Goal: Task Accomplishment & Management: Use online tool/utility

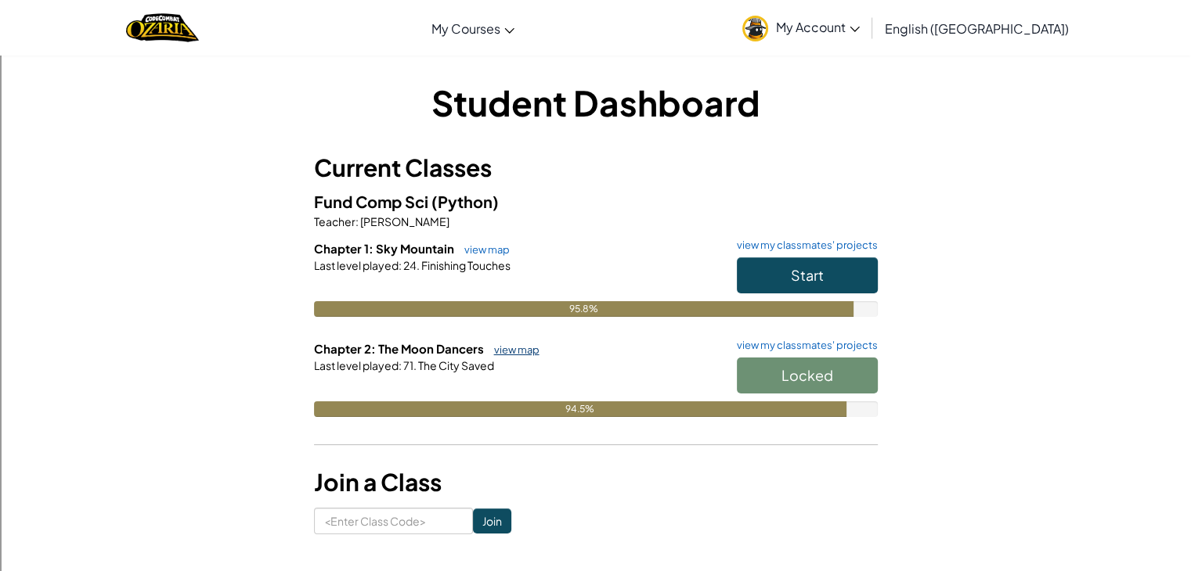
click at [506, 348] on link "view map" at bounding box center [512, 350] width 53 height 13
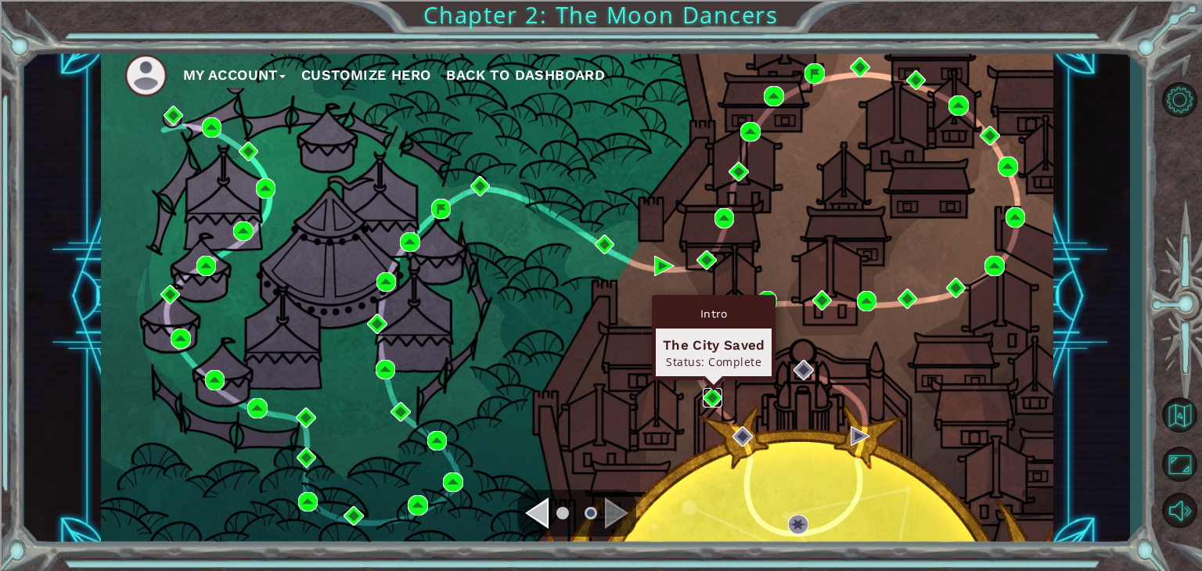
click at [708, 401] on img at bounding box center [713, 398] width 20 height 20
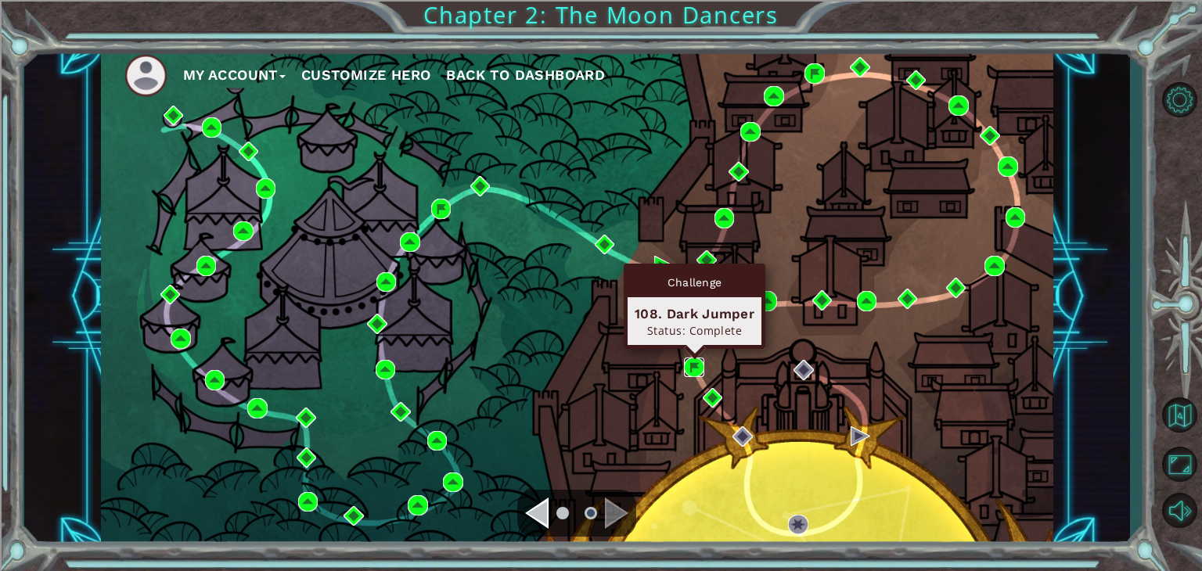
click at [692, 364] on img at bounding box center [694, 368] width 20 height 20
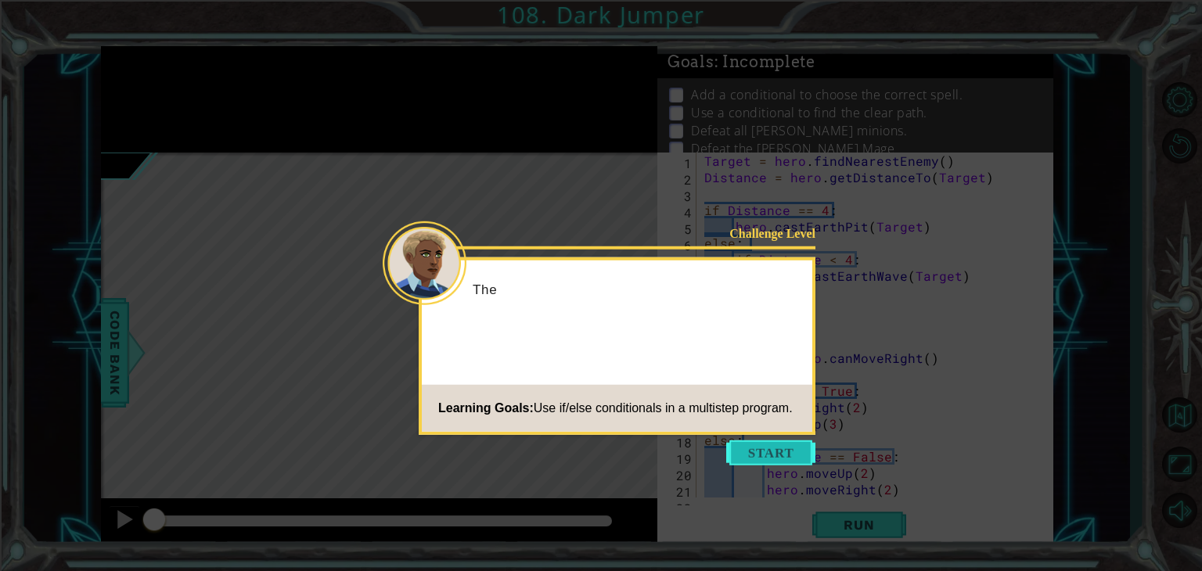
scroll to position [542, 0]
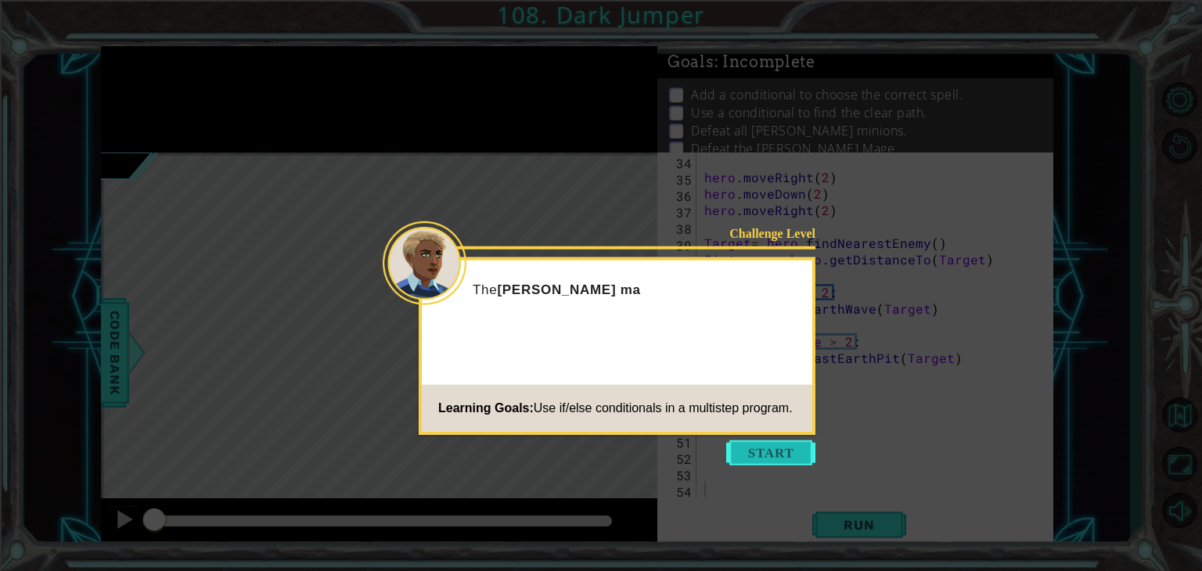
click at [788, 444] on button "Start" at bounding box center [770, 453] width 89 height 25
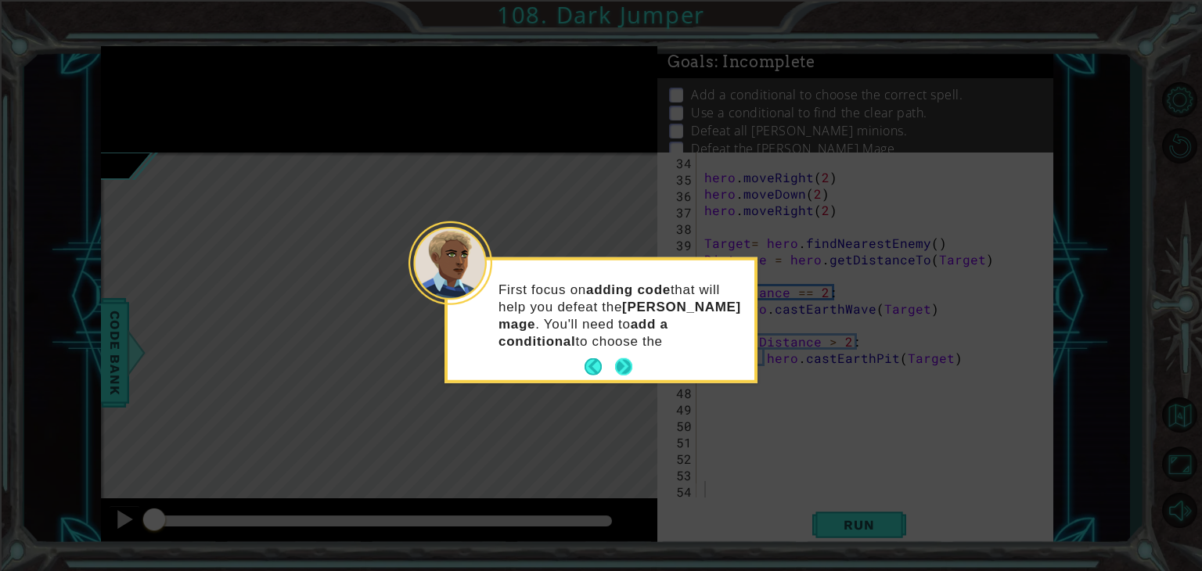
click at [623, 349] on p "First focus on adding code that will help you defeat the [PERSON_NAME] mage . Y…" at bounding box center [621, 315] width 245 height 69
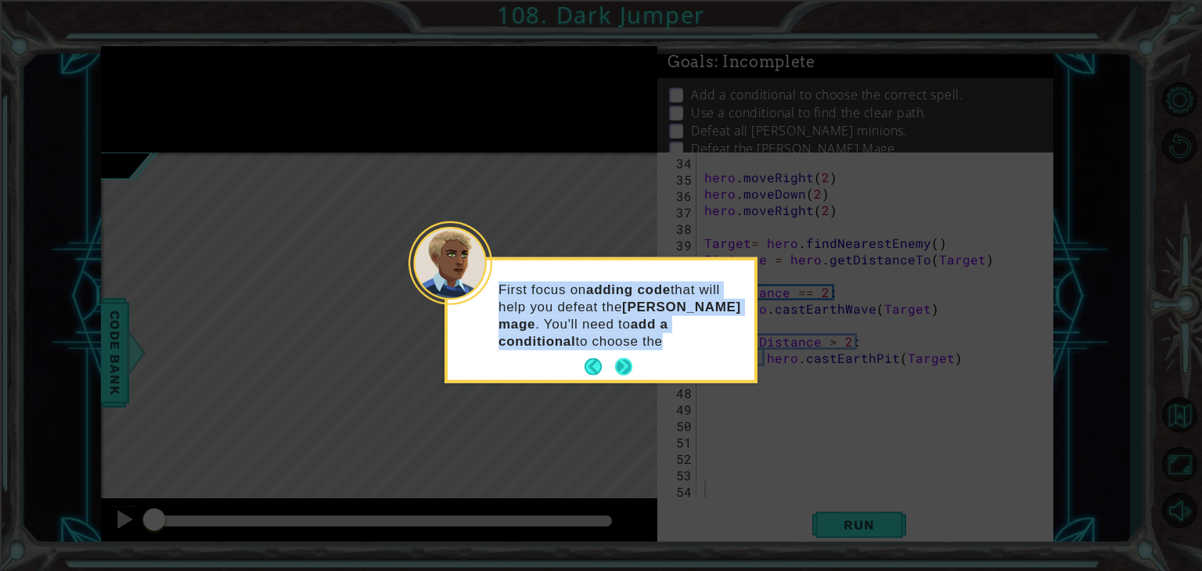
click at [623, 349] on p "First focus on adding code that will help you defeat the [PERSON_NAME] mage . Y…" at bounding box center [621, 315] width 245 height 69
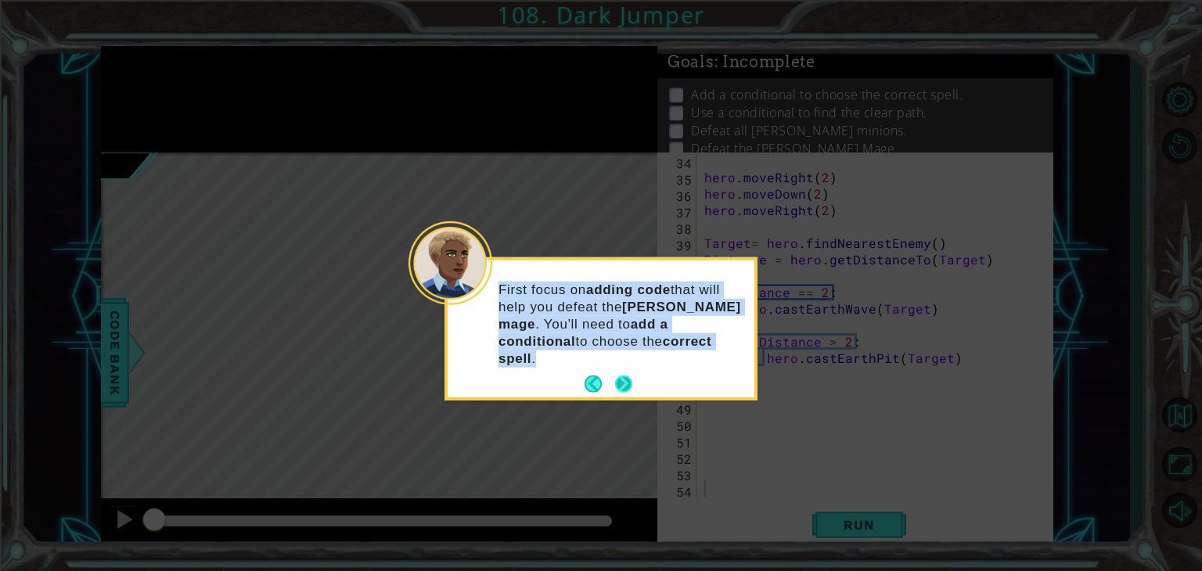
click at [622, 376] on button "Next" at bounding box center [623, 384] width 17 height 17
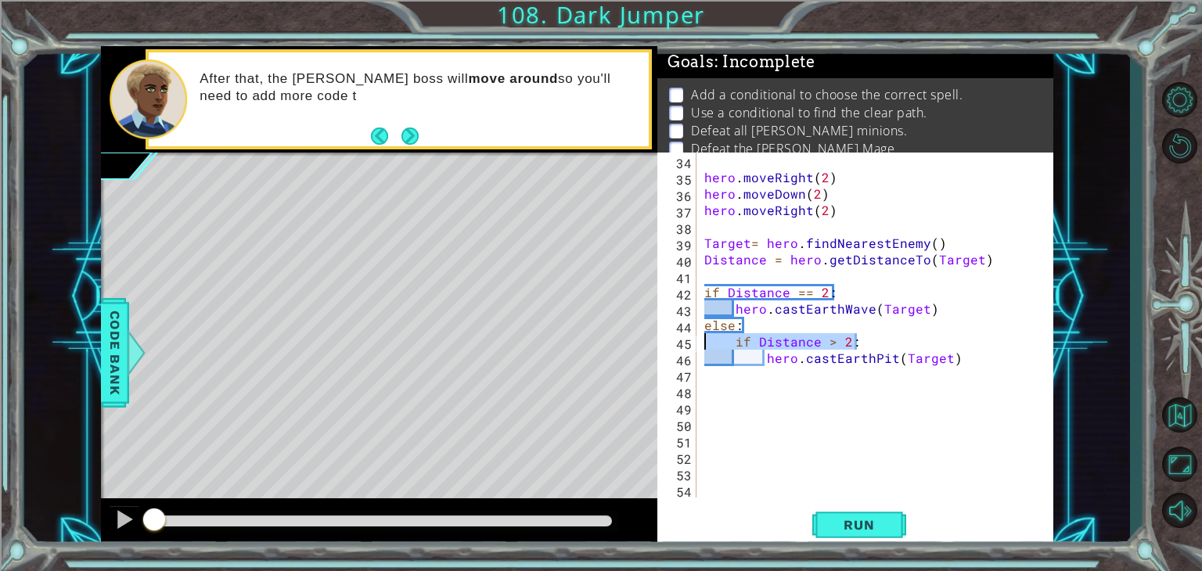
drag, startPoint x: 858, startPoint y: 340, endPoint x: 695, endPoint y: 348, distance: 163.0
click at [695, 348] on div "34 35 36 37 38 39 40 41 42 43 44 45 46 47 48 49 50 51 52 53 54 hero . moveRight…" at bounding box center [853, 325] width 392 height 345
type textarea "if Distance > 2:"
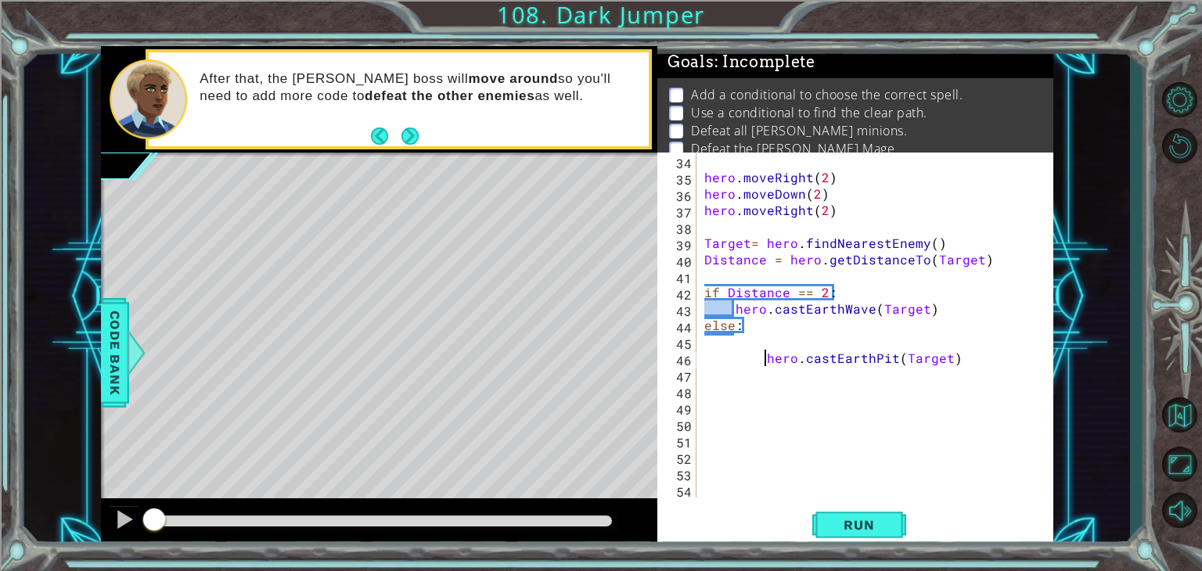
click at [766, 362] on div "hero . moveRight ( 2 ) hero . moveDown ( 2 ) hero . moveRight ( 2 ) Target = he…" at bounding box center [873, 342] width 344 height 378
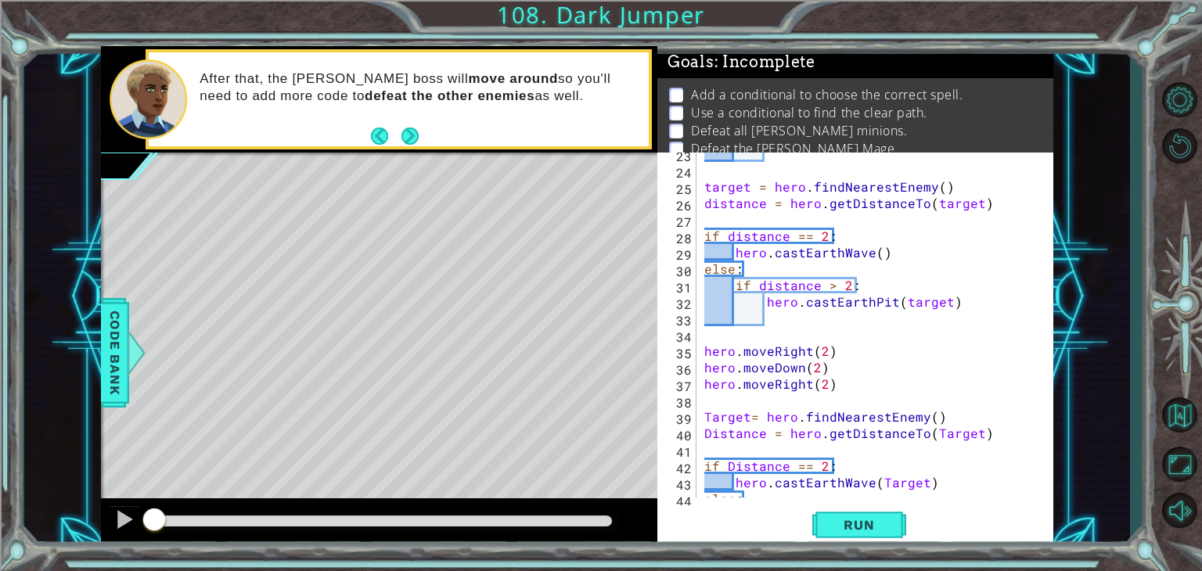
scroll to position [369, 0]
click at [858, 289] on div "target = hero . findNearestEnemy ( ) distance = hero . getDistanceTo ( target )…" at bounding box center [873, 335] width 344 height 378
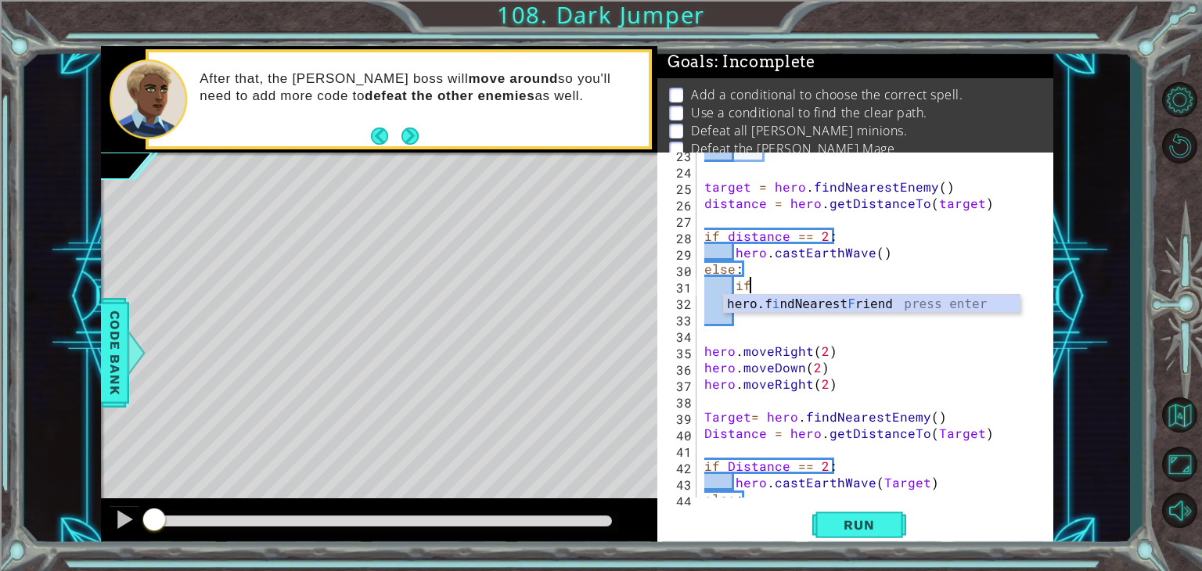
type textarea "i"
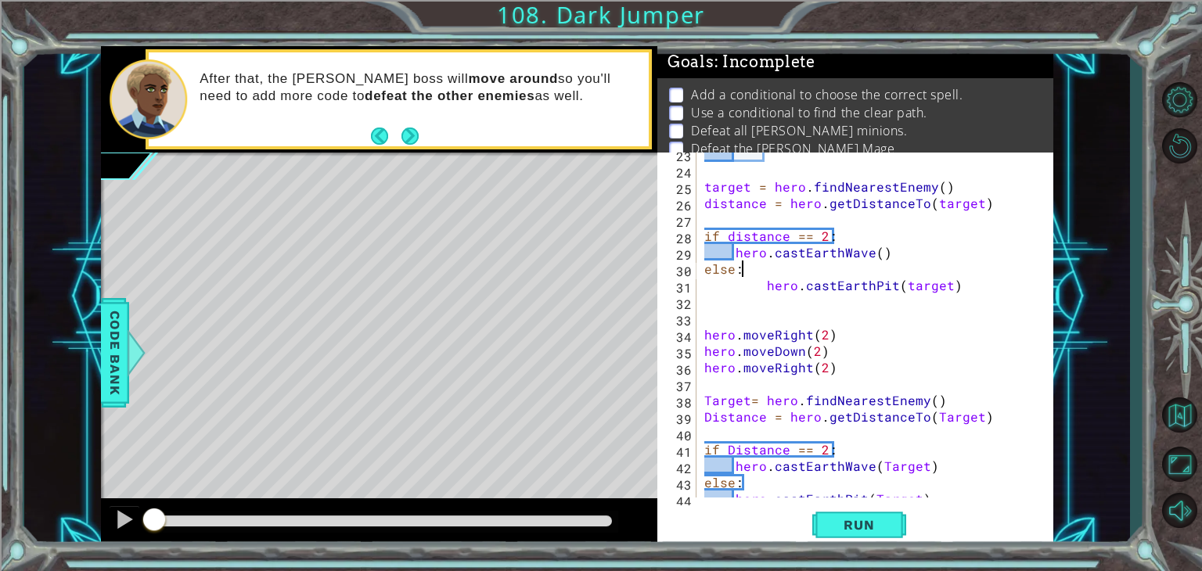
scroll to position [0, 1]
click at [768, 289] on div "target = hero . findNearestEnemy ( ) distance = hero . getDistanceTo ( target )…" at bounding box center [873, 335] width 344 height 378
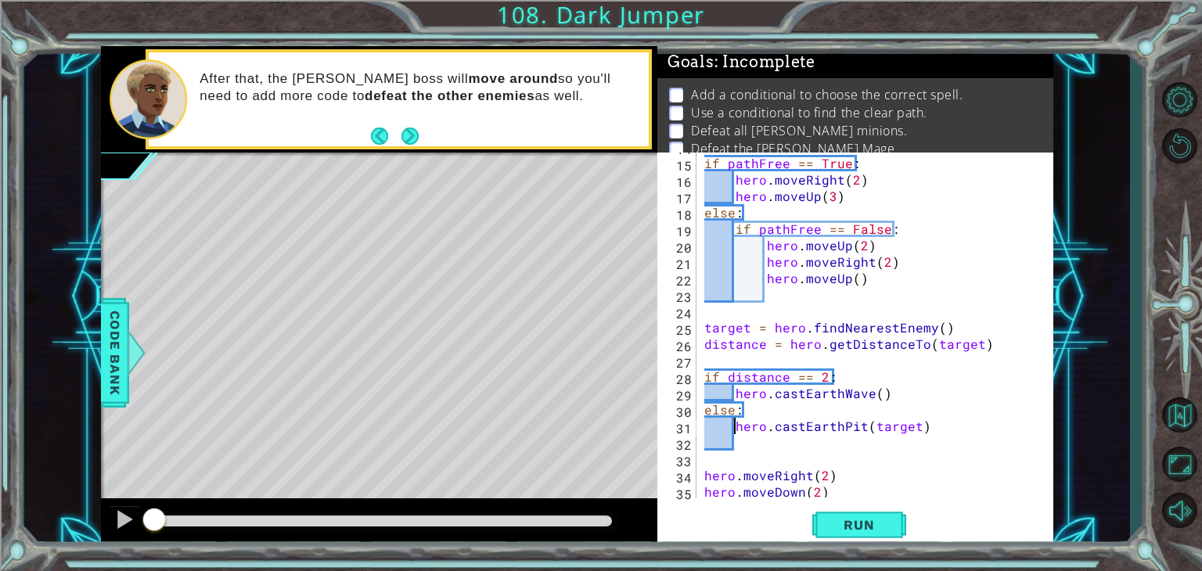
scroll to position [181, 0]
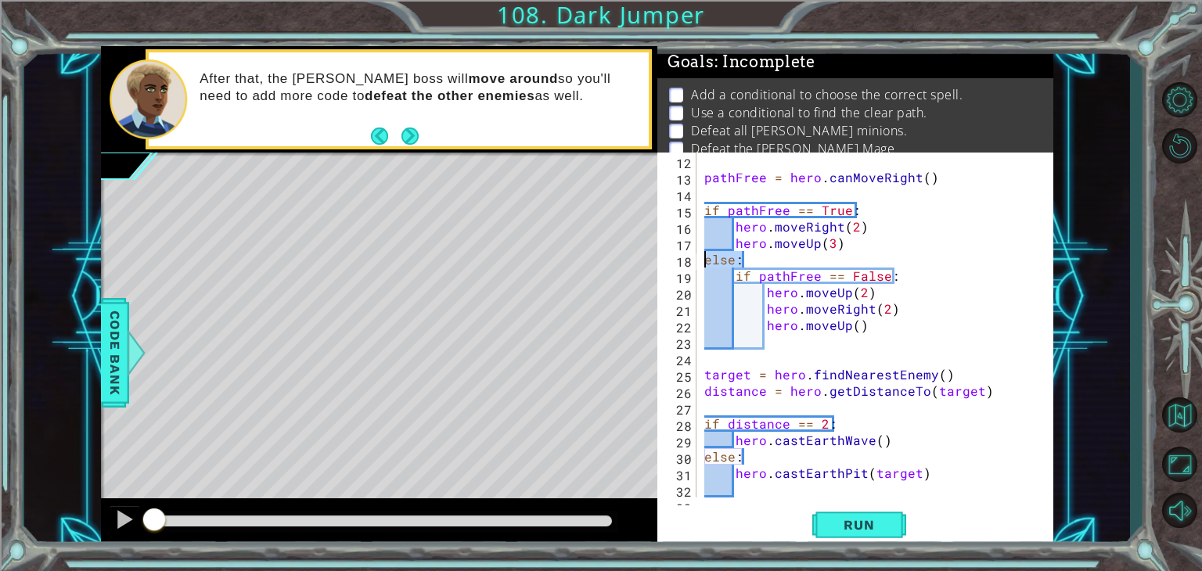
drag, startPoint x: 758, startPoint y: 256, endPoint x: 683, endPoint y: 260, distance: 76.0
click at [683, 260] on div "hero.castEarthPit(target) 12 13 14 15 16 17 18 19 20 21 22 23 24 25 26 27 28 29…" at bounding box center [853, 325] width 392 height 345
type textarea "else:"
type textarea "hero.moveUp(3)"
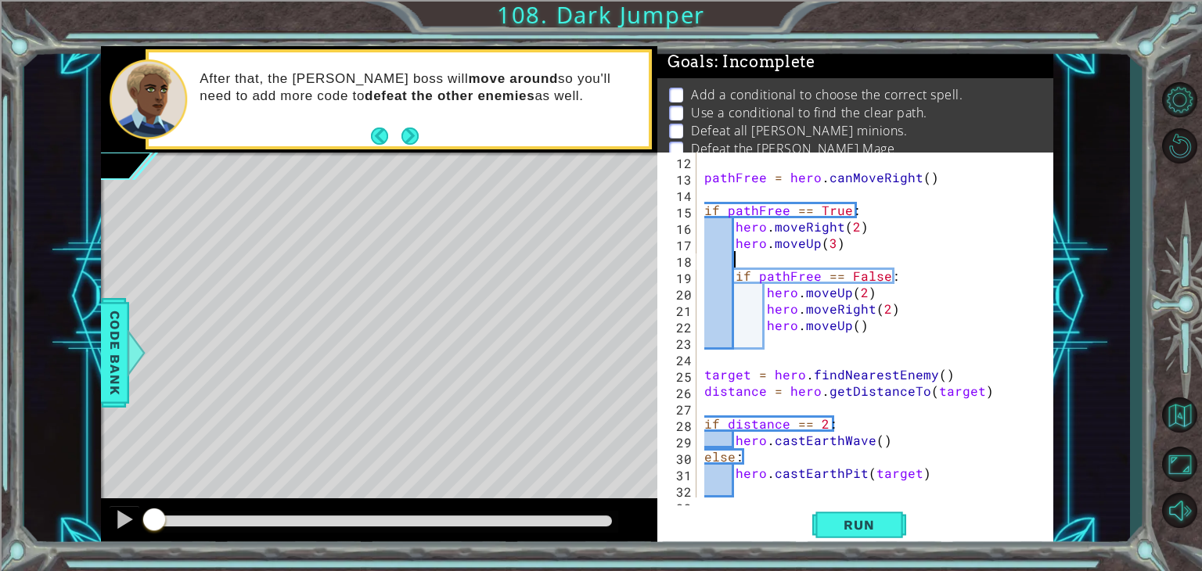
click at [732, 281] on div "pathFree = hero . canMoveRight ( ) if pathFree == True : hero . moveRight ( 2 )…" at bounding box center [873, 342] width 344 height 378
click at [764, 292] on div "pathFree = hero . canMoveRight ( ) if pathFree == True : hero . moveRight ( 2 )…" at bounding box center [873, 342] width 344 height 378
type textarea "hero.moveUp(2)"
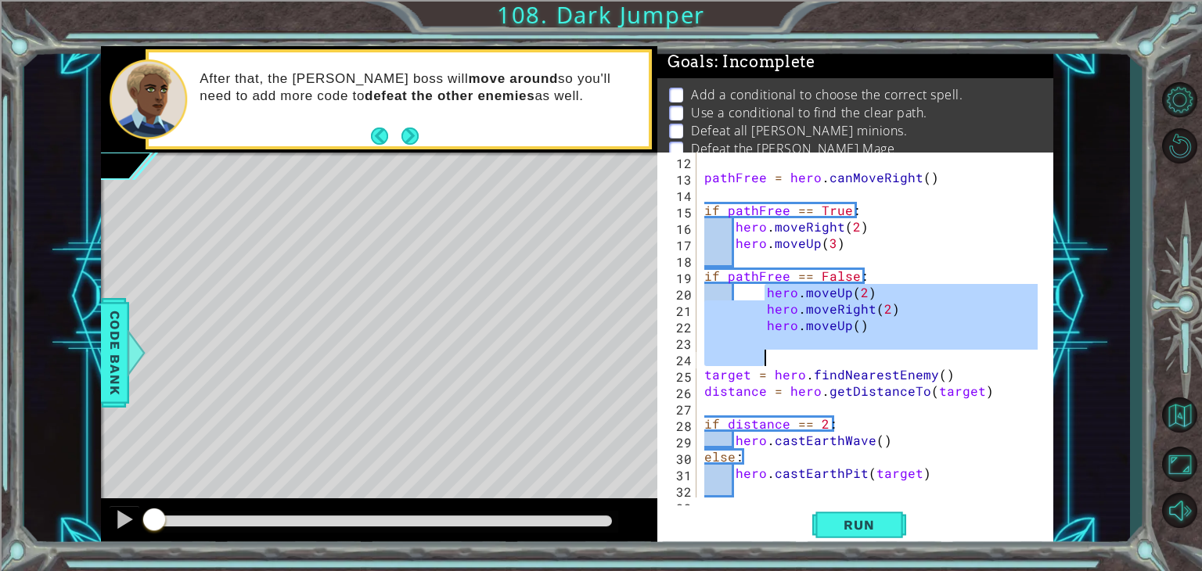
drag, startPoint x: 766, startPoint y: 290, endPoint x: 866, endPoint y: 361, distance: 123.1
click at [866, 361] on div "pathFree = hero . canMoveRight ( ) if pathFree == True : hero . moveRight ( 2 )…" at bounding box center [873, 342] width 344 height 378
click at [765, 301] on div "pathFree = hero . canMoveRight ( ) if pathFree == True : hero . moveRight ( 2 )…" at bounding box center [873, 342] width 344 height 378
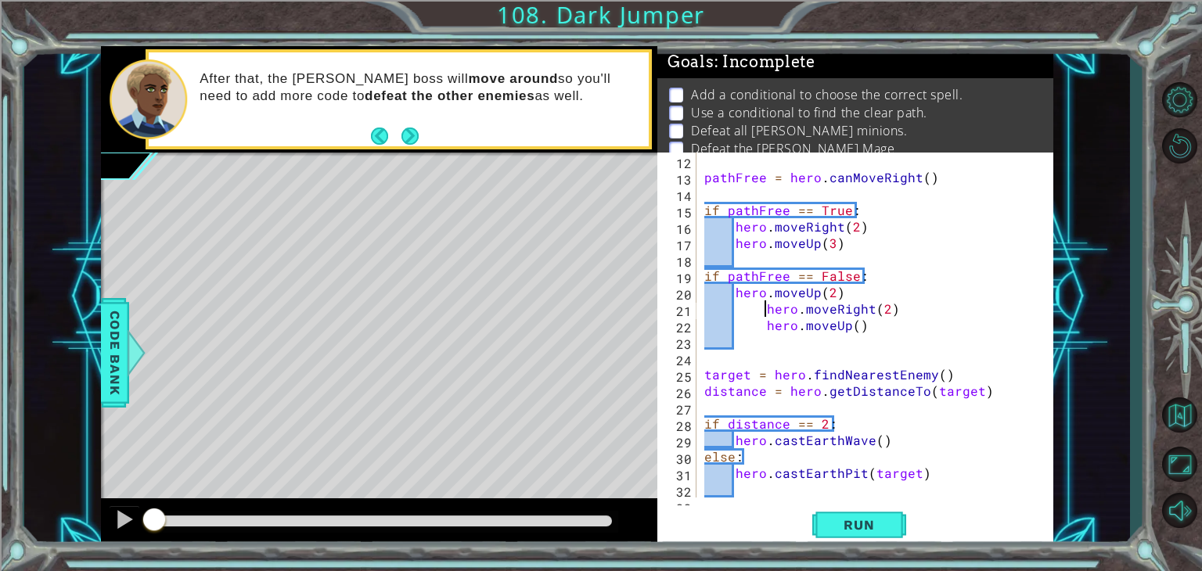
click at [767, 314] on div "pathFree = hero . canMoveRight ( ) if pathFree == True : hero . moveRight ( 2 )…" at bounding box center [873, 342] width 344 height 378
click at [766, 328] on div "pathFree = hero . canMoveRight ( ) if pathFree == True : hero . moveRight ( 2 )…" at bounding box center [873, 342] width 344 height 378
type textarea "hero.moveUp()"
click at [868, 358] on div "pathFree = hero . canMoveRight ( ) if pathFree == True : hero . moveRight ( 2 )…" at bounding box center [873, 342] width 344 height 378
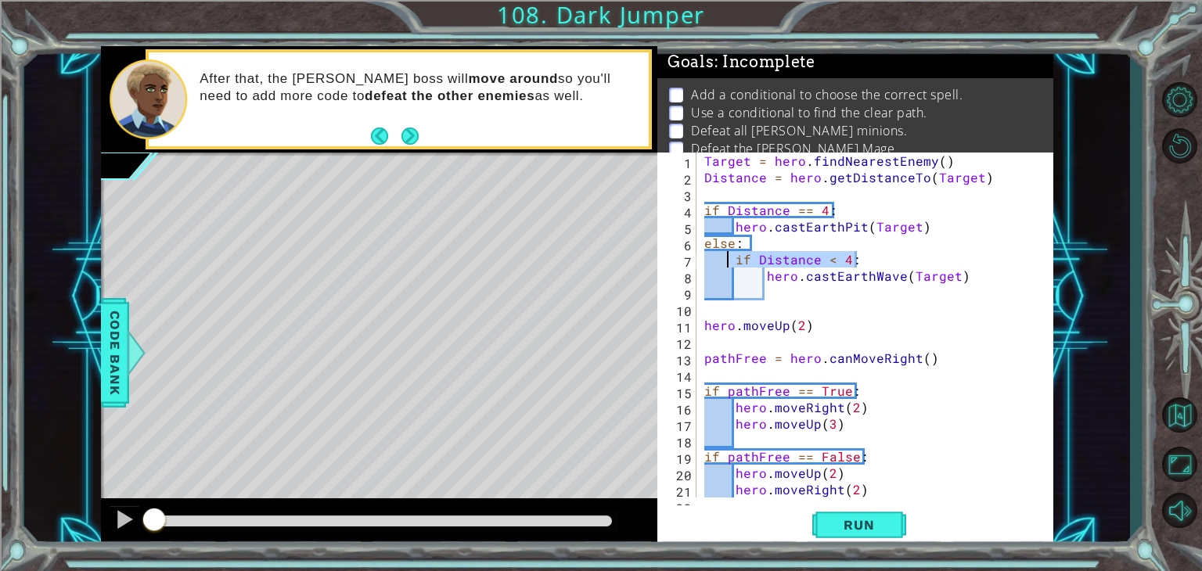
drag, startPoint x: 877, startPoint y: 260, endPoint x: 730, endPoint y: 265, distance: 148.0
click at [730, 265] on div "Target = hero . findNearestEnemy ( ) Distance = hero . getDistanceTo ( Target )…" at bounding box center [873, 342] width 344 height 378
type textarea "if Distance < 4:"
click at [767, 276] on div "Target = hero . findNearestEnemy ( ) Distance = hero . getDistanceTo ( Target )…" at bounding box center [873, 342] width 344 height 378
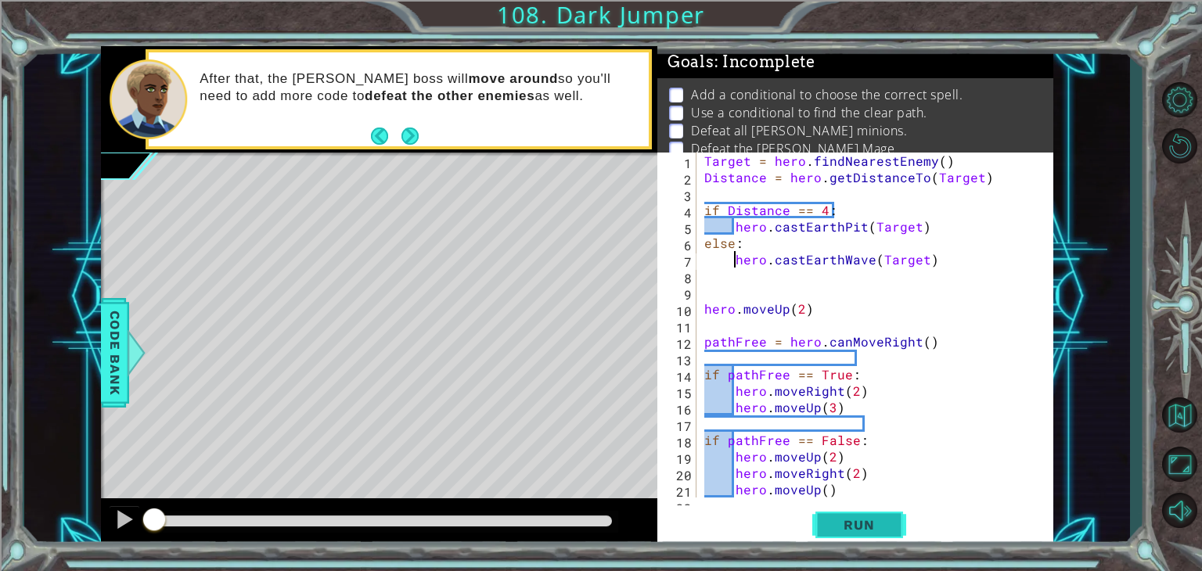
click at [855, 531] on span "Run" at bounding box center [859, 525] width 62 height 16
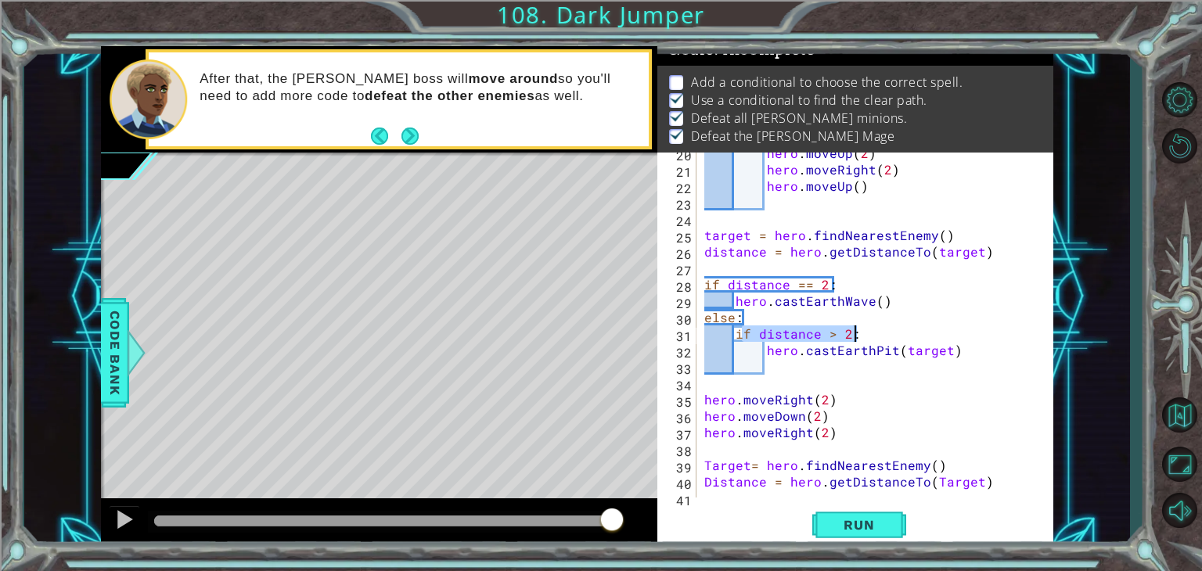
scroll to position [510, 0]
type textarea "if Distance > 2:"
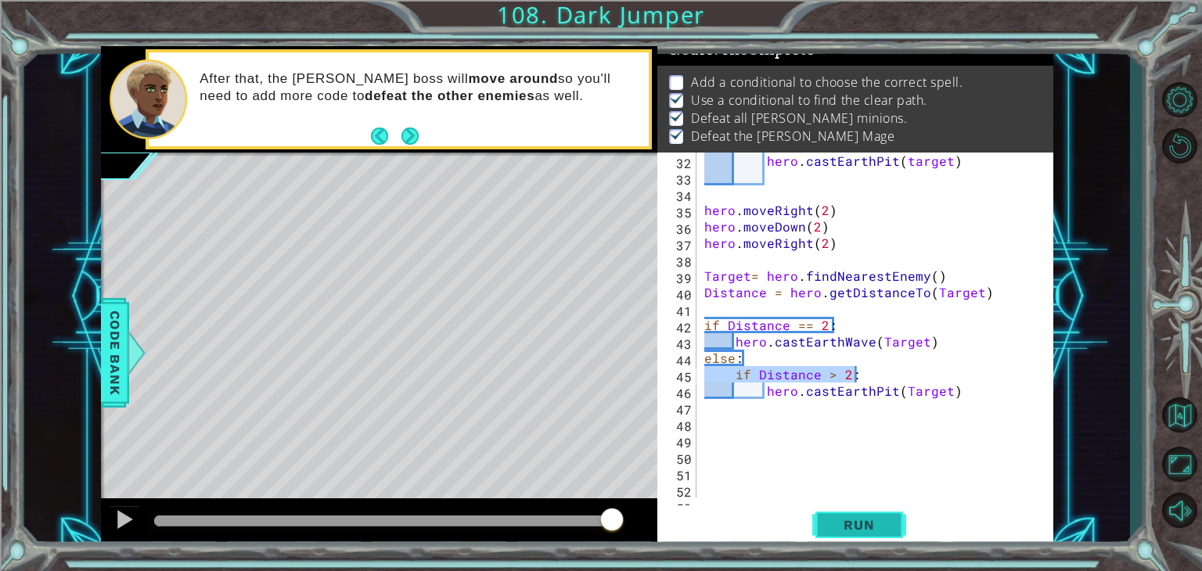
click at [861, 539] on button "Run" at bounding box center [859, 526] width 94 height 40
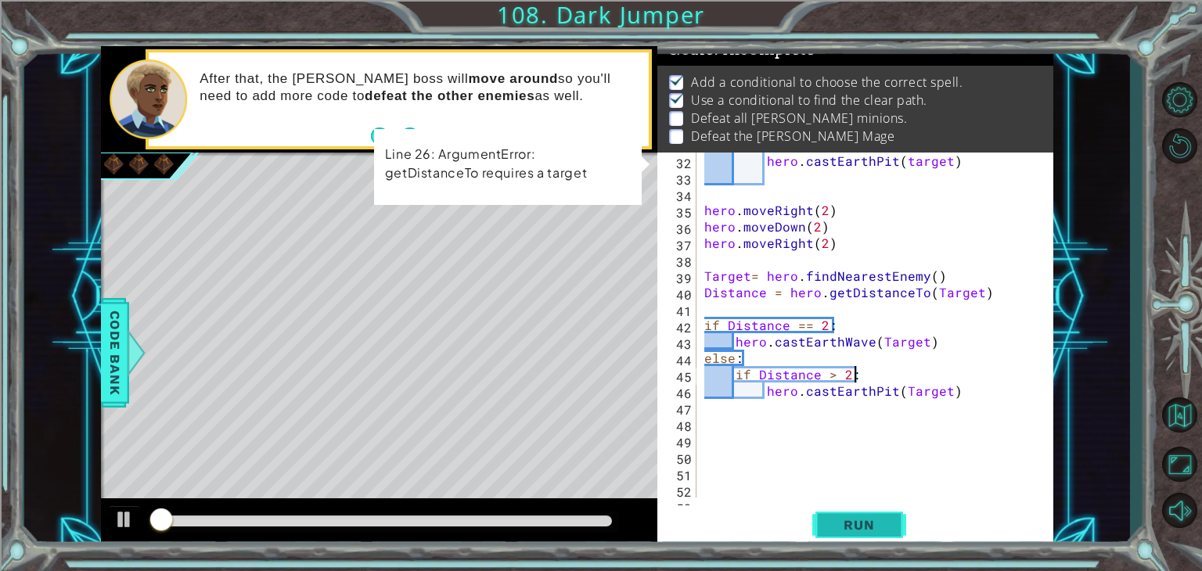
click at [850, 527] on span "Run" at bounding box center [859, 525] width 62 height 16
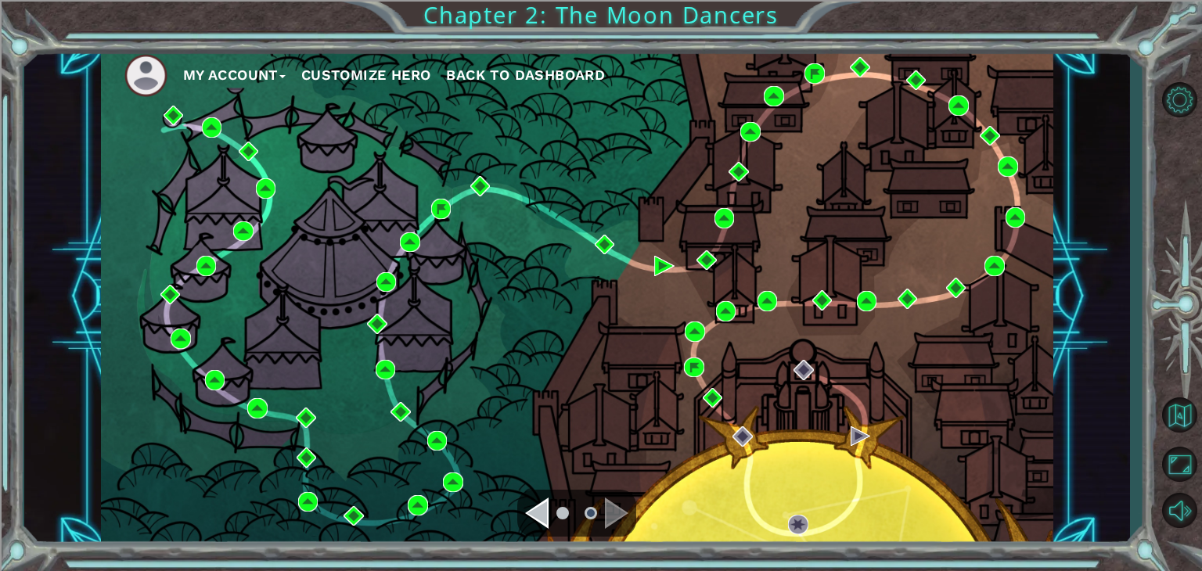
click at [981, 271] on div "My Account Customize Hero Back to Dashboard" at bounding box center [577, 297] width 953 height 503
drag, startPoint x: 964, startPoint y: 208, endPoint x: 956, endPoint y: 210, distance: 8.0
click at [964, 209] on div "My Account Customize Hero Back to Dashboard" at bounding box center [577, 297] width 953 height 503
click at [956, 209] on div "My Account Customize Hero Back to Dashboard" at bounding box center [577, 297] width 953 height 503
click at [1180, 513] on button "Mute" at bounding box center [1179, 510] width 45 height 41
